Goal: Obtain resource: Obtain resource

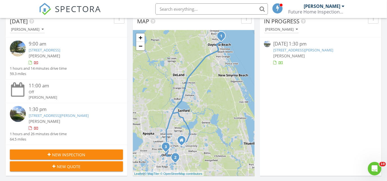
scroll to position [60, 0]
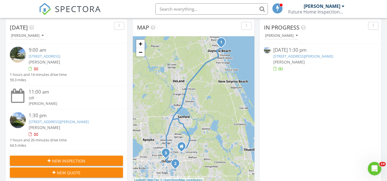
click at [52, 55] on link "[STREET_ADDRESS]" at bounding box center [45, 56] width 32 height 5
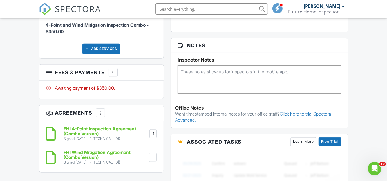
scroll to position [358, 0]
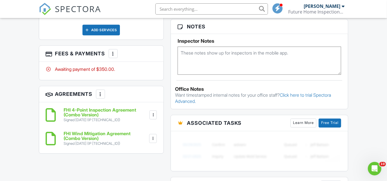
click at [105, 66] on div "Awaiting payment of $350.00." at bounding box center [101, 69] width 111 height 6
click at [112, 51] on div at bounding box center [113, 54] width 6 height 6
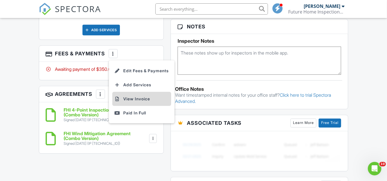
click at [132, 92] on li "View Invoice" at bounding box center [141, 99] width 59 height 14
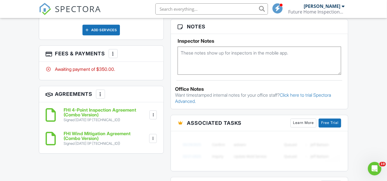
scroll to position [0, 0]
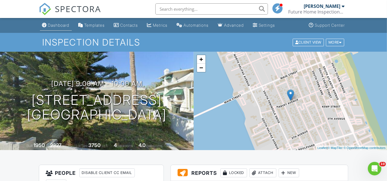
click at [61, 26] on div "Dashboard" at bounding box center [58, 25] width 21 height 5
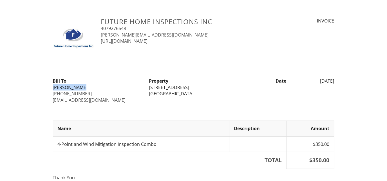
drag, startPoint x: 52, startPoint y: 89, endPoint x: 81, endPoint y: 87, distance: 28.8
click at [81, 87] on div "Bill To Oscar Bernal 305-439-4139 bpinterconsulting@gmail.com" at bounding box center [98, 90] width 96 height 25
copy div "Oscar Bernal"
drag, startPoint x: 51, startPoint y: 92, endPoint x: 83, endPoint y: 93, distance: 31.5
click at [83, 93] on div "Bill To Oscar Bernal 305-439-4139 bpinterconsulting@gmail.com" at bounding box center [98, 90] width 96 height 25
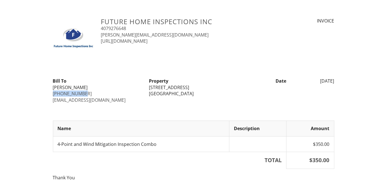
copy link "305-439-4139"
drag, startPoint x: 49, startPoint y: 99, endPoint x: 120, endPoint y: 100, distance: 71.2
click at [120, 100] on div "Future Home Inspections Inc 4079276648 curtis@futurehomeinspections.net https:/…" at bounding box center [193, 118] width 387 height 200
drag, startPoint x: 120, startPoint y: 100, endPoint x: 114, endPoint y: 99, distance: 6.3
copy link "bpinterconsulting@gmail.com"
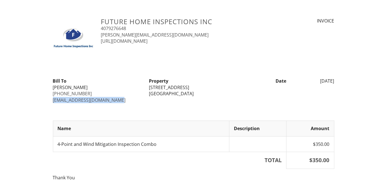
drag, startPoint x: 148, startPoint y: 87, endPoint x: 207, endPoint y: 91, distance: 59.2
click at [207, 91] on div "Property 46 S Oleander Ave Daytona Beach, FL 32118" at bounding box center [193, 87] width 96 height 19
drag, startPoint x: 207, startPoint y: 91, endPoint x: 170, endPoint y: 91, distance: 37.1
copy div "46 S Oleander Ave Daytona Beach, FL 32118"
drag, startPoint x: 307, startPoint y: 82, endPoint x: 340, endPoint y: 79, distance: 32.7
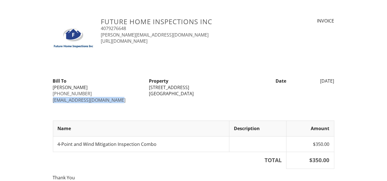
click at [340, 79] on div "Future Home Inspections Inc 4079276648 curtis@futurehomeinspections.net https:/…" at bounding box center [193, 118] width 387 height 200
drag, startPoint x: 340, startPoint y: 79, endPoint x: 315, endPoint y: 78, distance: 24.5
copy div "08/28/2025"
click at [115, 68] on div at bounding box center [194, 69] width 288 height 6
drag, startPoint x: 147, startPoint y: 87, endPoint x: 206, endPoint y: 87, distance: 58.8
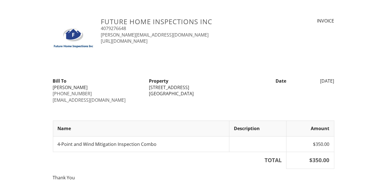
click at [206, 87] on div "Property 46 S Oleander Ave Daytona Beach, FL 32118" at bounding box center [193, 87] width 96 height 19
drag, startPoint x: 206, startPoint y: 87, endPoint x: 164, endPoint y: 88, distance: 41.9
copy div "46 S Oleander Ave"
drag, startPoint x: 52, startPoint y: 89, endPoint x: 81, endPoint y: 87, distance: 29.3
click at [81, 87] on div "Bill To Oscar Bernal 305-439-4139 bpinterconsulting@gmail.com" at bounding box center [98, 90] width 96 height 25
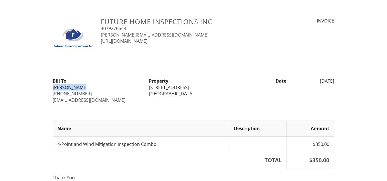
drag, startPoint x: 81, startPoint y: 87, endPoint x: 77, endPoint y: 86, distance: 4.1
copy div "Oscar Bernal"
drag, startPoint x: 153, startPoint y: 86, endPoint x: 147, endPoint y: 87, distance: 6.2
click at [147, 87] on div "Property 46 S Oleander Ave Daytona Beach, FL 32118" at bounding box center [193, 87] width 96 height 19
drag, startPoint x: 147, startPoint y: 87, endPoint x: 150, endPoint y: 89, distance: 3.7
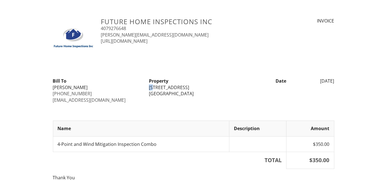
copy div "46"
drag, startPoint x: 132, startPoint y: 87, endPoint x: 156, endPoint y: 92, distance: 24.5
click at [133, 87] on div "Oscar Bernal" at bounding box center [97, 87] width 89 height 6
drag, startPoint x: 147, startPoint y: 87, endPoint x: 221, endPoint y: 95, distance: 74.1
click at [221, 95] on div "Property 46 S Oleander Ave Daytona Beach, FL 32118" at bounding box center [193, 87] width 96 height 19
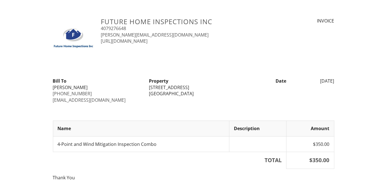
copy div "46 S Oleander Ave Daytona Beach, FL 32118"
click at [226, 54] on div "Future Home Inspections Inc 4079276648 curtis@futurehomeinspections.net https:/…" at bounding box center [194, 39] width 288 height 43
drag, startPoint x: 330, startPoint y: 0, endPoint x: 191, endPoint y: 46, distance: 146.8
click at [191, 46] on div "Future Home Inspections Inc 4079276648 [PERSON_NAME][EMAIL_ADDRESS][DOMAIN_NAME…" at bounding box center [194, 39] width 288 height 43
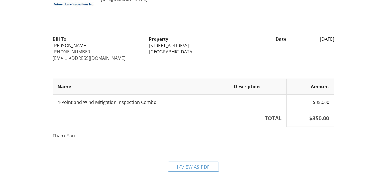
scroll to position [42, 0]
click at [190, 167] on div "View as PDF" at bounding box center [193, 167] width 51 height 10
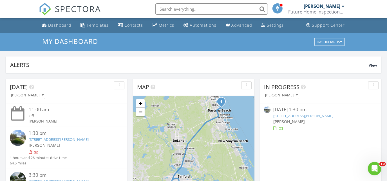
click at [35, 140] on link "[STREET_ADDRESS][PERSON_NAME]" at bounding box center [59, 139] width 60 height 5
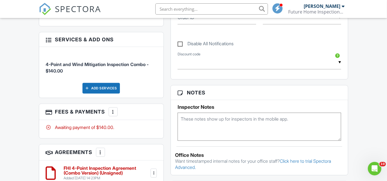
scroll to position [298, 0]
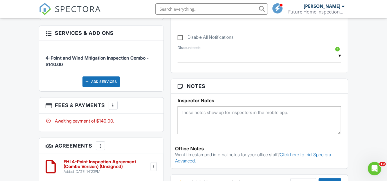
click at [114, 103] on div at bounding box center [113, 106] width 6 height 6
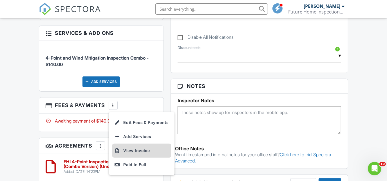
click at [140, 147] on li "View Invoice" at bounding box center [141, 151] width 59 height 14
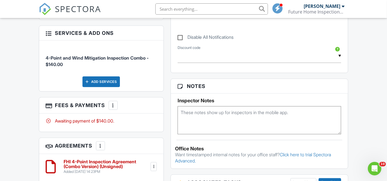
scroll to position [0, 0]
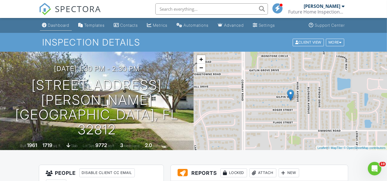
click at [59, 25] on div "Dashboard" at bounding box center [58, 25] width 21 height 5
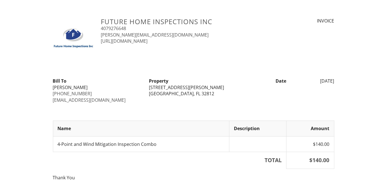
drag, startPoint x: 50, startPoint y: 87, endPoint x: 89, endPoint y: 87, distance: 38.8
click at [89, 87] on div "Bill To [PERSON_NAME] [PHONE_NUMBER] [EMAIL_ADDRESS][DOMAIN_NAME]" at bounding box center [98, 90] width 96 height 25
drag, startPoint x: 89, startPoint y: 87, endPoint x: 76, endPoint y: 89, distance: 13.1
copy div "Marilyn Singer"
drag, startPoint x: 50, startPoint y: 95, endPoint x: 86, endPoint y: 92, distance: 35.6
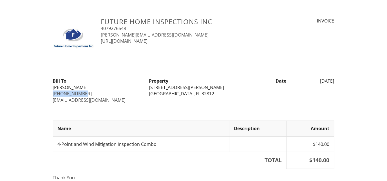
click at [86, 92] on div "Bill To Marilyn Singer 407-694-7001 broker@listrightrealty.com" at bounding box center [98, 90] width 96 height 25
drag, startPoint x: 86, startPoint y: 92, endPoint x: 69, endPoint y: 93, distance: 16.1
copy link "407-694-7001"
drag, startPoint x: 51, startPoint y: 100, endPoint x: 116, endPoint y: 98, distance: 64.7
click at [116, 98] on div "Bill To Marilyn Singer 407-694-7001 broker@listrightrealty.com" at bounding box center [98, 90] width 96 height 25
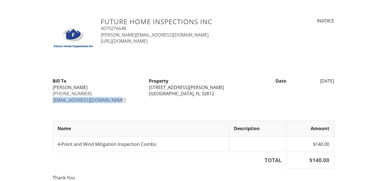
drag, startPoint x: 116, startPoint y: 98, endPoint x: 102, endPoint y: 99, distance: 13.5
copy link "broker@listrightrealty.com"
drag, startPoint x: 143, startPoint y: 85, endPoint x: 208, endPoint y: 97, distance: 66.2
click at [208, 97] on div "Bill To Marilyn Singer 407-694-7001 broker@listrightrealty.com Property 4538 Gi…" at bounding box center [194, 90] width 288 height 25
drag, startPoint x: 208, startPoint y: 97, endPoint x: 190, endPoint y: 109, distance: 21.7
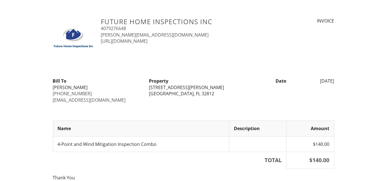
click at [190, 109] on div at bounding box center [194, 112] width 288 height 6
drag, startPoint x: 186, startPoint y: 95, endPoint x: 145, endPoint y: 85, distance: 42.8
click at [145, 85] on div "Bill To Marilyn Singer 407-694-7001 broker@listrightrealty.com Property 4538 Gi…" at bounding box center [194, 90] width 288 height 25
drag, startPoint x: 145, startPoint y: 85, endPoint x: 158, endPoint y: 97, distance: 18.1
click at [158, 97] on div "Bill To Marilyn Singer 407-694-7001 broker@listrightrealty.com Property 4538 Gi…" at bounding box center [194, 90] width 288 height 25
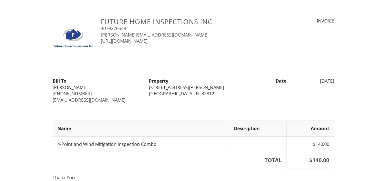
click at [142, 102] on div "Bill To Marilyn Singer 407-694-7001 broker@listrightrealty.com" at bounding box center [98, 90] width 96 height 25
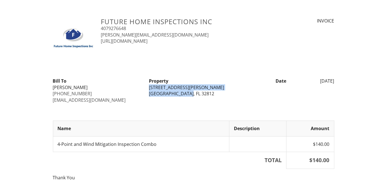
drag, startPoint x: 148, startPoint y: 88, endPoint x: 189, endPoint y: 94, distance: 41.7
click at [189, 94] on div "Property 4538 Gilpin Way Orlando, FL 32812" at bounding box center [193, 87] width 96 height 19
drag, startPoint x: 189, startPoint y: 94, endPoint x: 186, endPoint y: 95, distance: 3.4
copy div "4538 Gilpin Way Orlando, FL 32812"
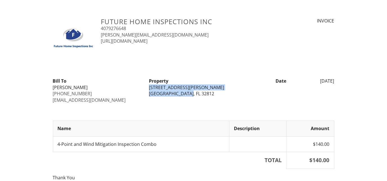
drag, startPoint x: 307, startPoint y: 79, endPoint x: 343, endPoint y: 82, distance: 37.0
click at [343, 82] on div "Future Home Inspections Inc 4079276648 curtis@futurehomeinspections.net https:/…" at bounding box center [193, 118] width 387 height 200
drag, startPoint x: 343, startPoint y: 82, endPoint x: 331, endPoint y: 82, distance: 12.1
copy div "[DATE]"
drag, startPoint x: 148, startPoint y: 85, endPoint x: 197, endPoint y: 97, distance: 50.6
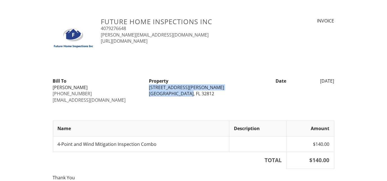
click at [197, 97] on div "Property 4538 Gilpin Way Orlando, FL 32812" at bounding box center [193, 87] width 96 height 19
copy div "4538 Gilpin Way Orlando, FL 32812"
drag, startPoint x: 87, startPoint y: 87, endPoint x: 50, endPoint y: 88, distance: 37.4
click at [50, 88] on div "Bill To Marilyn Singer 407-694-7001 broker@listrightrealty.com" at bounding box center [98, 90] width 96 height 25
drag, startPoint x: 50, startPoint y: 88, endPoint x: 55, endPoint y: 88, distance: 5.9
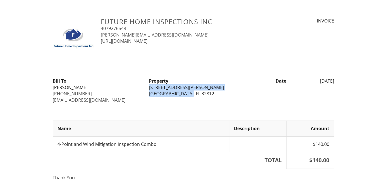
copy div "Marilyn Singer"
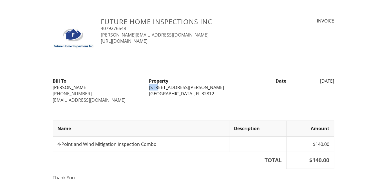
drag, startPoint x: 159, startPoint y: 87, endPoint x: 149, endPoint y: 87, distance: 10.4
click at [149, 87] on div "Property 4538 Gilpin Way Orlando, FL 32812" at bounding box center [193, 87] width 96 height 19
drag, startPoint x: 149, startPoint y: 87, endPoint x: 153, endPoint y: 87, distance: 4.5
copy div "4538"
drag, startPoint x: 311, startPoint y: 41, endPoint x: 311, endPoint y: 70, distance: 28.7
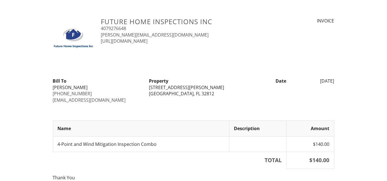
click at [311, 41] on div "Future Home Inspections Inc 4079276648 curtis@futurehomeinspections.net https:/…" at bounding box center [194, 39] width 288 height 43
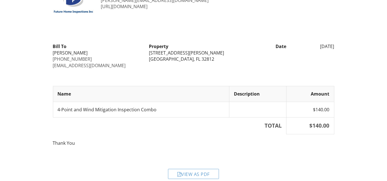
scroll to position [42, 0]
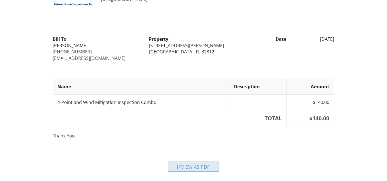
click at [198, 166] on div "View as PDF" at bounding box center [193, 167] width 51 height 10
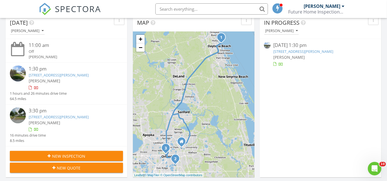
scroll to position [119, 0]
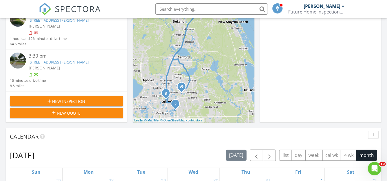
click at [42, 61] on link "[STREET_ADDRESS][PERSON_NAME]" at bounding box center [59, 62] width 60 height 5
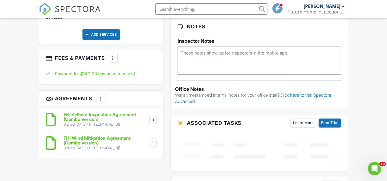
click at [116, 55] on div at bounding box center [113, 58] width 6 height 6
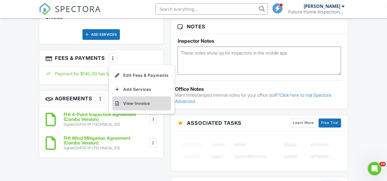
click at [147, 96] on li "View Invoice" at bounding box center [141, 103] width 59 height 14
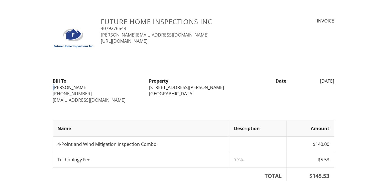
drag, startPoint x: 50, startPoint y: 86, endPoint x: 53, endPoint y: 86, distance: 3.1
click at [53, 86] on div "Bill To [PERSON_NAME] [PHONE_NUMBER] [EMAIL_ADDRESS][DOMAIN_NAME]" at bounding box center [98, 90] width 96 height 25
click at [42, 80] on div "Future Home Inspections Inc 4079276648 [PERSON_NAME][EMAIL_ADDRESS][DOMAIN_NAME…" at bounding box center [193, 170] width 387 height 305
drag, startPoint x: 51, startPoint y: 86, endPoint x: 81, endPoint y: 87, distance: 30.1
click at [81, 87] on div "Bill To [PERSON_NAME] [PHONE_NUMBER] [EMAIL_ADDRESS][DOMAIN_NAME]" at bounding box center [98, 90] width 96 height 25
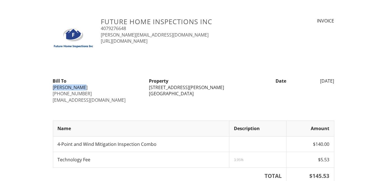
copy div "[PERSON_NAME]"
drag, startPoint x: 50, startPoint y: 93, endPoint x: 86, endPoint y: 94, distance: 35.5
click at [86, 94] on div "Bill To [PERSON_NAME] [PHONE_NUMBER] [EMAIL_ADDRESS][DOMAIN_NAME]" at bounding box center [98, 90] width 96 height 25
drag, startPoint x: 86, startPoint y: 94, endPoint x: 78, endPoint y: 93, distance: 7.4
copy link "[PHONE_NUMBER]"
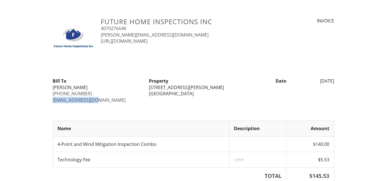
drag, startPoint x: 51, startPoint y: 99, endPoint x: 99, endPoint y: 100, distance: 48.1
click at [99, 100] on div "Bill To [PERSON_NAME] [PHONE_NUMBER] [EMAIL_ADDRESS][DOMAIN_NAME]" at bounding box center [98, 90] width 96 height 25
drag, startPoint x: 99, startPoint y: 100, endPoint x: 96, endPoint y: 99, distance: 3.1
copy link "[EMAIL_ADDRESS][DOMAIN_NAME]"
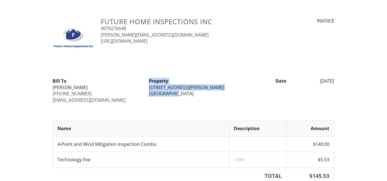
drag, startPoint x: 148, startPoint y: 84, endPoint x: 172, endPoint y: 92, distance: 25.8
click at [172, 92] on div "Property [STREET_ADDRESS][PERSON_NAME][PERSON_NAME]" at bounding box center [193, 87] width 96 height 19
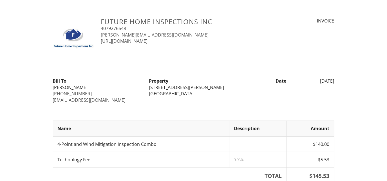
drag, startPoint x: 172, startPoint y: 92, endPoint x: 172, endPoint y: 104, distance: 12.1
click at [167, 104] on div "Future Home Inspections Inc 4079276648 [PERSON_NAME][EMAIL_ADDRESS][DOMAIN_NAME…" at bounding box center [193, 170] width 281 height 305
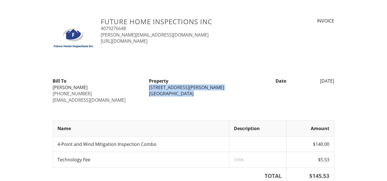
drag, startPoint x: 188, startPoint y: 95, endPoint x: 148, endPoint y: 86, distance: 41.4
click at [148, 86] on div "Property [STREET_ADDRESS][PERSON_NAME][PERSON_NAME]" at bounding box center [193, 87] width 96 height 19
drag, startPoint x: 148, startPoint y: 86, endPoint x: 152, endPoint y: 86, distance: 4.5
copy div "[STREET_ADDRESS][PERSON_NAME][PERSON_NAME]"
drag, startPoint x: 307, startPoint y: 83, endPoint x: 338, endPoint y: 82, distance: 30.4
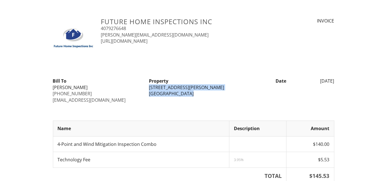
click at [338, 82] on div "Future Home Inspections Inc 4079276648 [PERSON_NAME][EMAIL_ADDRESS][DOMAIN_NAME…" at bounding box center [193, 170] width 387 height 305
drag, startPoint x: 338, startPoint y: 82, endPoint x: 334, endPoint y: 80, distance: 4.8
copy div "[DATE]"
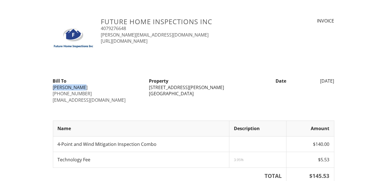
drag, startPoint x: 49, startPoint y: 87, endPoint x: 80, endPoint y: 87, distance: 31.2
click at [80, 87] on div "Future Home Inspections Inc 4079276648 [PERSON_NAME][EMAIL_ADDRESS][DOMAIN_NAME…" at bounding box center [193, 170] width 387 height 305
copy div "[PERSON_NAME]"
drag, startPoint x: 157, startPoint y: 87, endPoint x: 148, endPoint y: 87, distance: 9.6
click at [148, 87] on div "Property [STREET_ADDRESS][PERSON_NAME][PERSON_NAME]" at bounding box center [193, 87] width 96 height 19
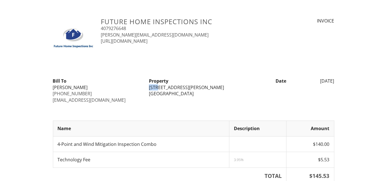
drag, startPoint x: 148, startPoint y: 87, endPoint x: 152, endPoint y: 87, distance: 4.2
copy div "741"
click at [137, 74] on div "Future Home Inspections Inc 4079276648 [PERSON_NAME][EMAIL_ADDRESS][DOMAIN_NAME…" at bounding box center [193, 170] width 281 height 305
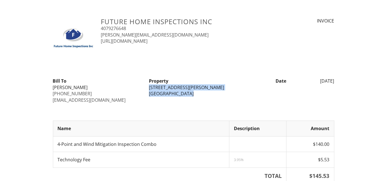
drag, startPoint x: 147, startPoint y: 85, endPoint x: 196, endPoint y: 98, distance: 51.6
click at [196, 98] on div "Bill To [PERSON_NAME] [PHONE_NUMBER] [EMAIL_ADDRESS][DOMAIN_NAME] Property [STR…" at bounding box center [194, 90] width 288 height 25
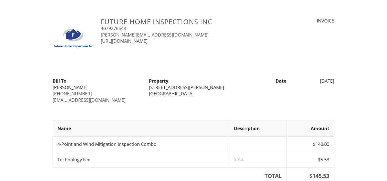
drag, startPoint x: 196, startPoint y: 98, endPoint x: 164, endPoint y: 84, distance: 35.8
drag, startPoint x: 164, startPoint y: 84, endPoint x: 132, endPoint y: 98, distance: 34.6
click at [129, 97] on div "[EMAIL_ADDRESS][DOMAIN_NAME]" at bounding box center [97, 100] width 89 height 6
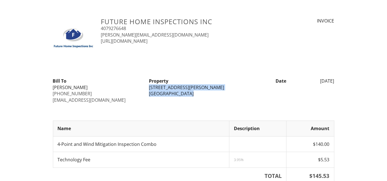
drag, startPoint x: 147, startPoint y: 85, endPoint x: 195, endPoint y: 93, distance: 49.6
click at [195, 93] on div "Property [STREET_ADDRESS][PERSON_NAME][PERSON_NAME]" at bounding box center [193, 87] width 96 height 19
drag, startPoint x: 195, startPoint y: 93, endPoint x: 161, endPoint y: 90, distance: 34.2
copy div "[STREET_ADDRESS][PERSON_NAME][PERSON_NAME]"
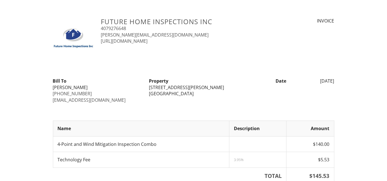
click at [222, 73] on div "Future Home Inspections Inc 4079276648 [PERSON_NAME][EMAIL_ADDRESS][DOMAIN_NAME…" at bounding box center [193, 170] width 281 height 305
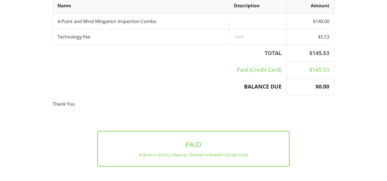
scroll to position [146, 0]
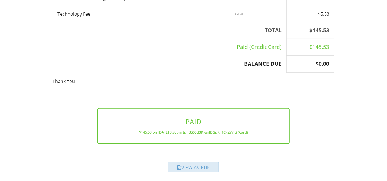
click at [187, 162] on div "View as PDF" at bounding box center [193, 167] width 51 height 10
